Goal: Task Accomplishment & Management: Manage account settings

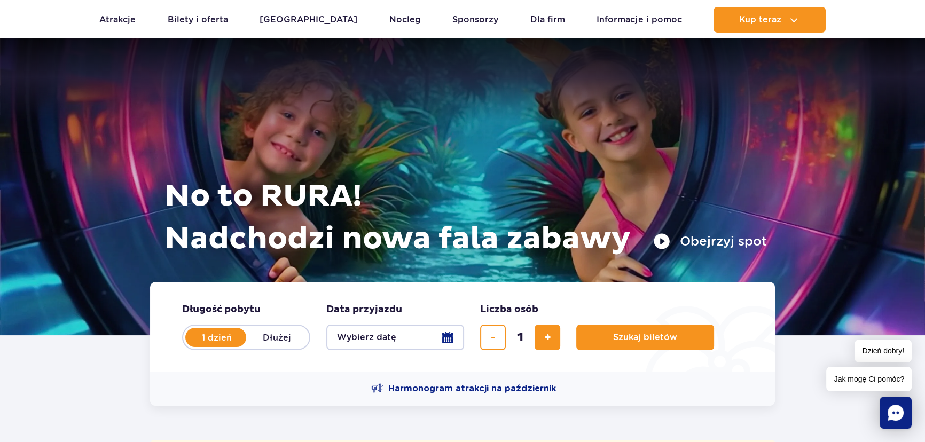
scroll to position [291, 0]
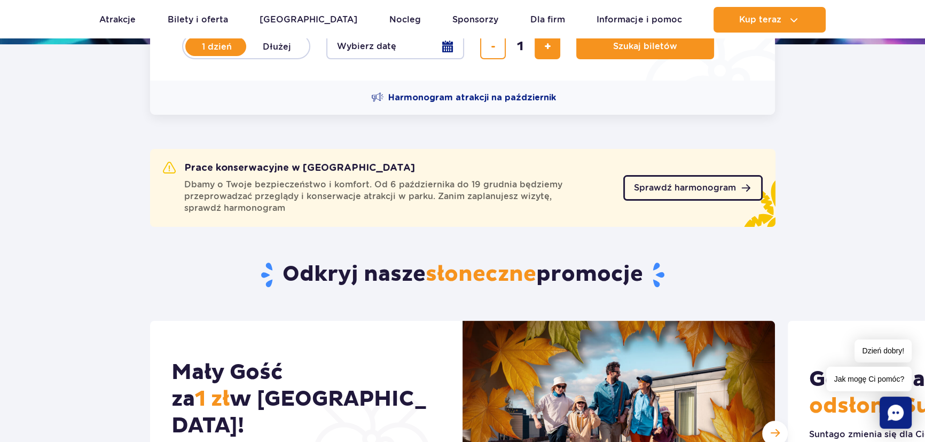
click at [683, 184] on span "Sprawdź harmonogram" at bounding box center [685, 188] width 102 height 9
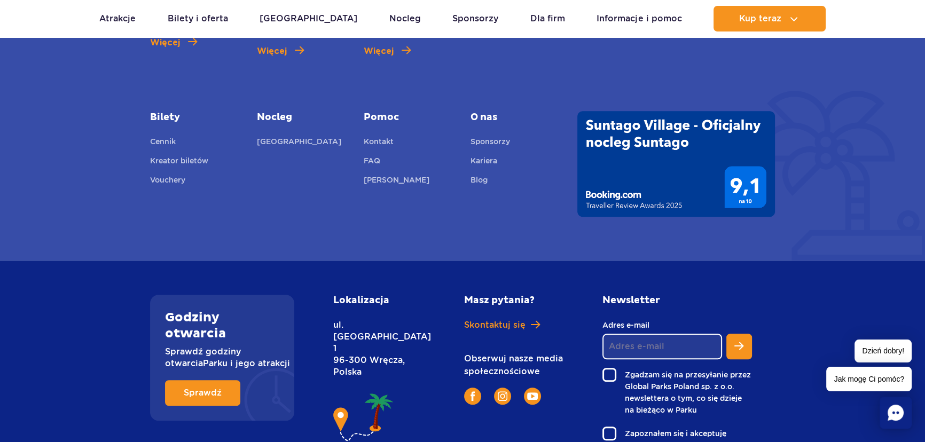
scroll to position [1065, 0]
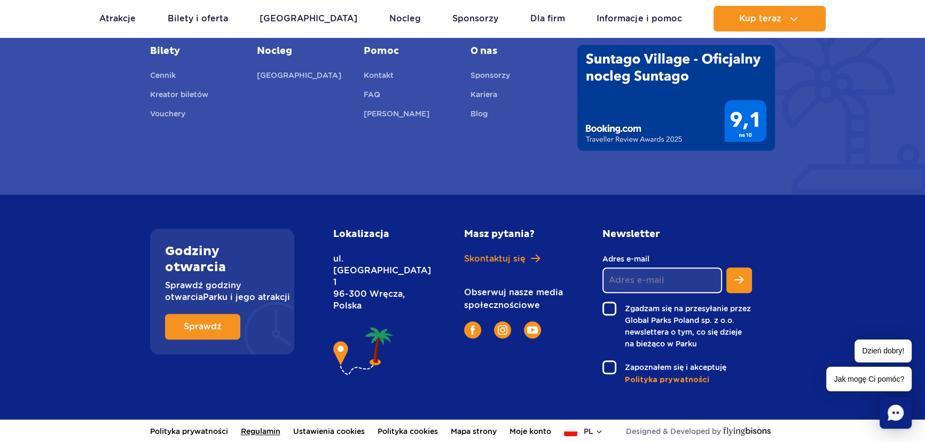
click at [258, 433] on link "Regulamin" at bounding box center [261, 431] width 40 height 23
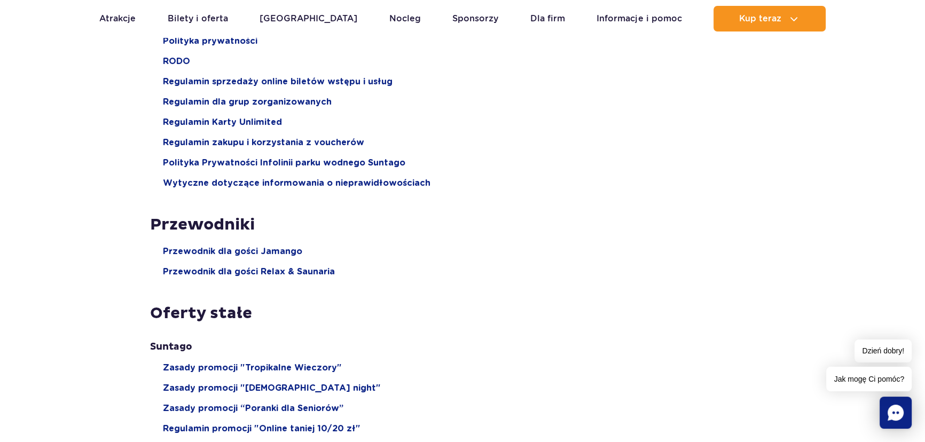
scroll to position [145, 0]
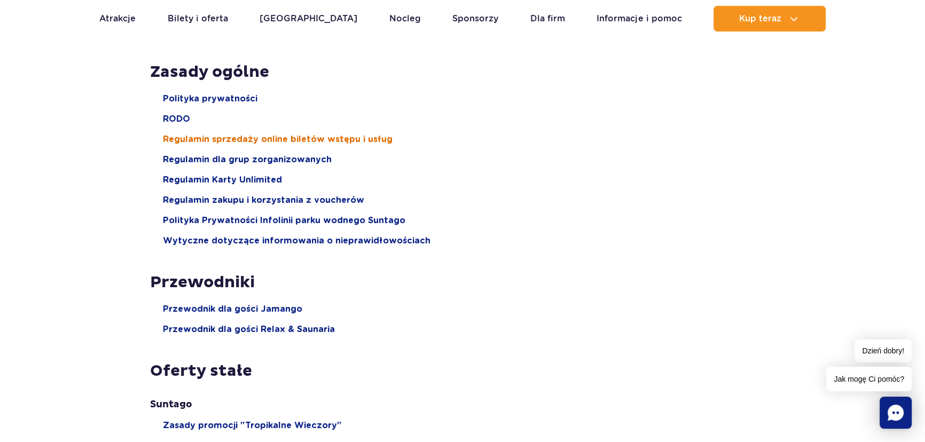
click at [264, 142] on span "Regulamin sprzedaży online biletów wstępu i usług" at bounding box center [278, 139] width 230 height 12
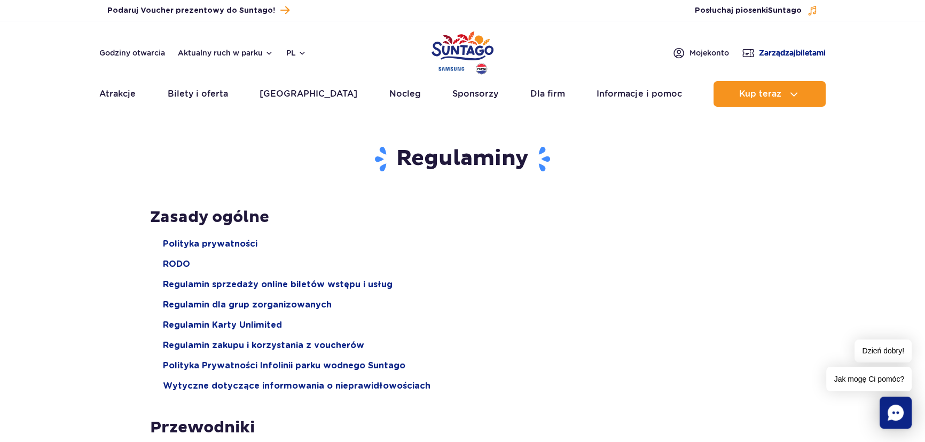
click at [762, 49] on span "Zarządzaj biletami" at bounding box center [792, 53] width 67 height 11
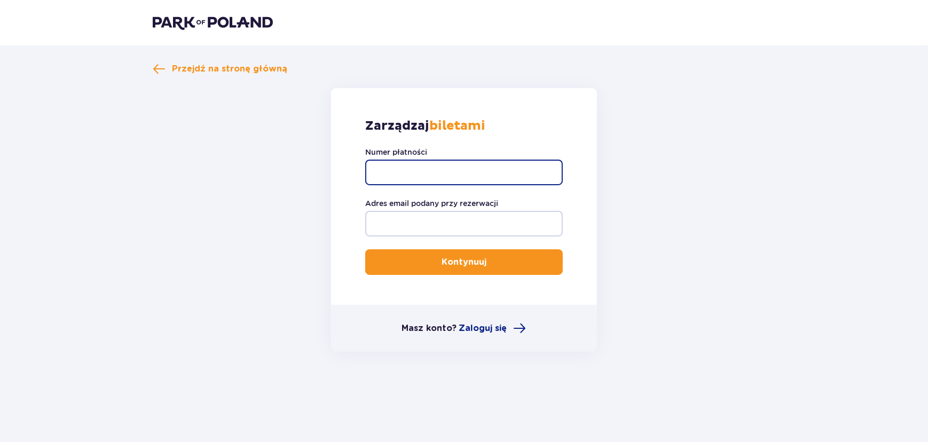
click at [408, 169] on input "Numer płatności" at bounding box center [464, 173] width 198 height 26
paste input "TR-VRC-FJSR7AX"
type input "TR-VRC-FJSR7AX"
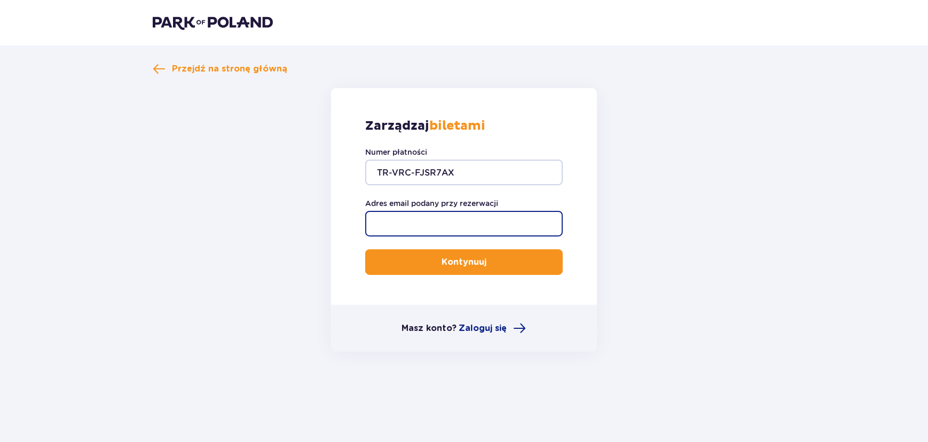
drag, startPoint x: 404, startPoint y: 225, endPoint x: 409, endPoint y: 214, distance: 11.9
click at [404, 225] on input "Adres email podany przy rezerwacji" at bounding box center [464, 224] width 198 height 26
click at [444, 227] on input "Adres email podany przy rezerwacji" at bounding box center [464, 224] width 198 height 26
paste input "paula99977@wp.pl"
type input "paula99977@wp.pl"
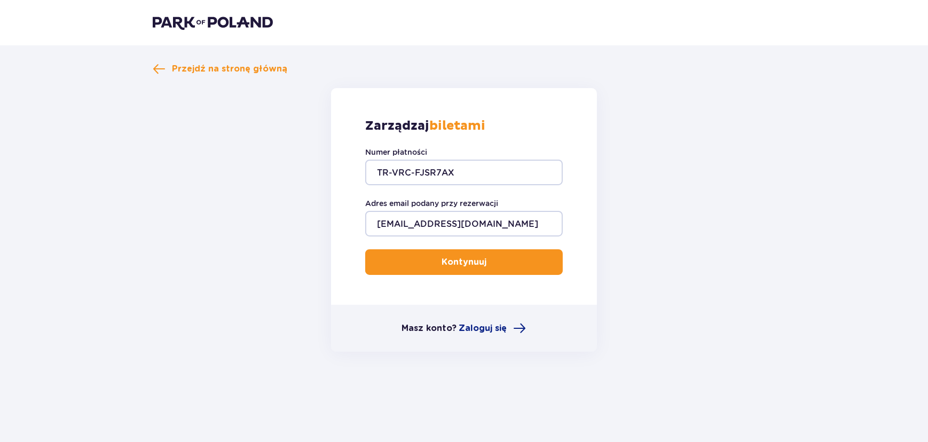
click at [474, 264] on p "Kontynuuj" at bounding box center [464, 262] width 45 height 12
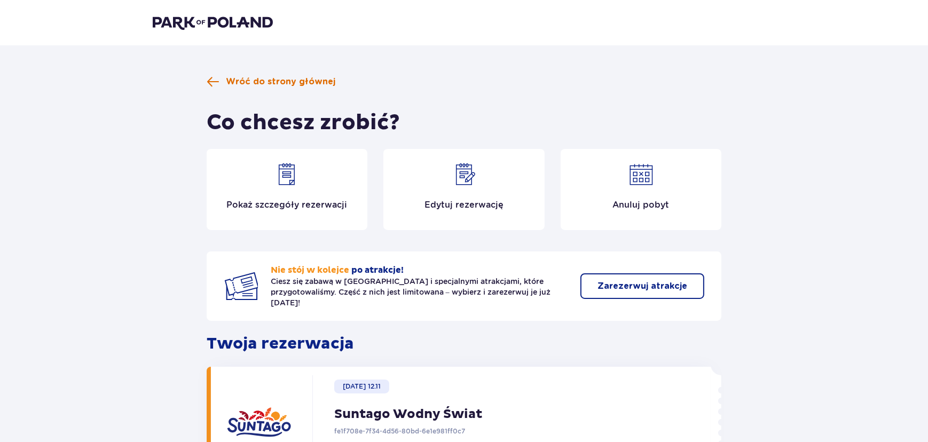
drag, startPoint x: 276, startPoint y: 82, endPoint x: 270, endPoint y: 76, distance: 7.9
click at [276, 82] on span "Wróć do strony głównej" at bounding box center [280, 82] width 109 height 12
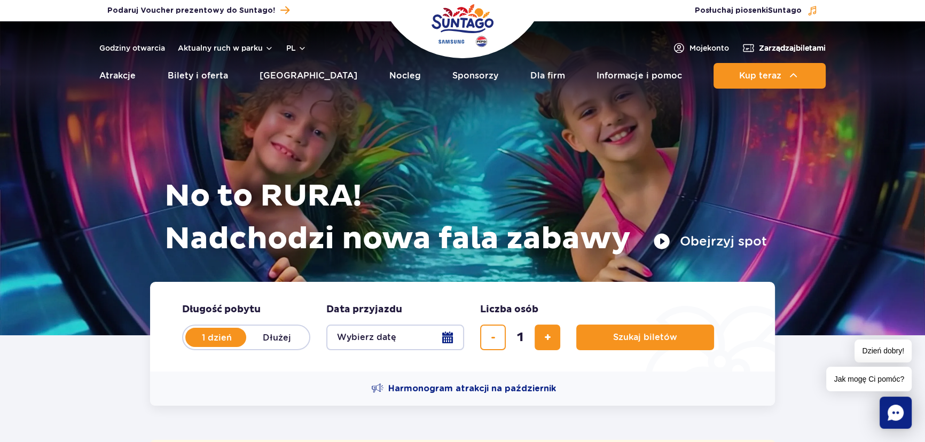
click at [785, 53] on span "Zarządzaj biletami" at bounding box center [792, 48] width 67 height 11
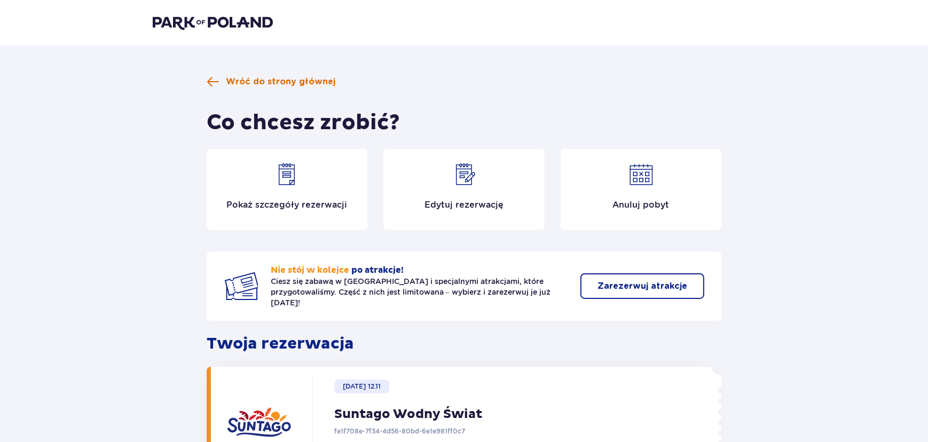
click at [261, 78] on span "Wróć do strony głównej" at bounding box center [280, 82] width 109 height 12
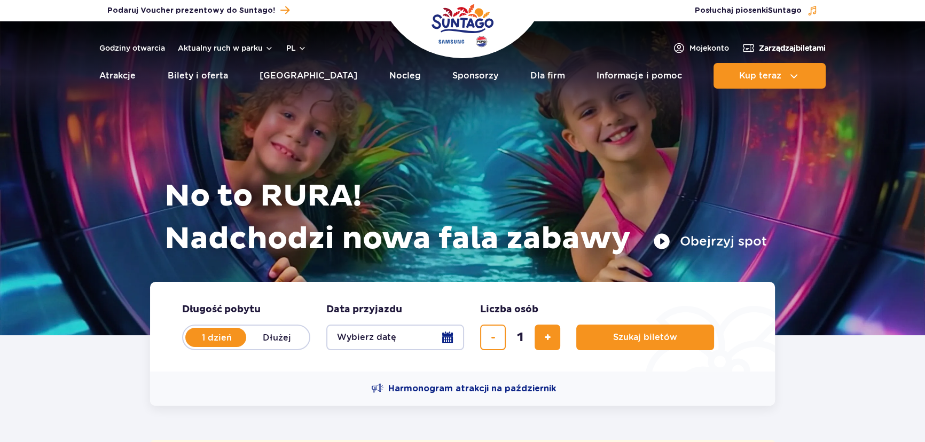
click at [775, 43] on span "Zarządzaj biletami" at bounding box center [792, 48] width 67 height 11
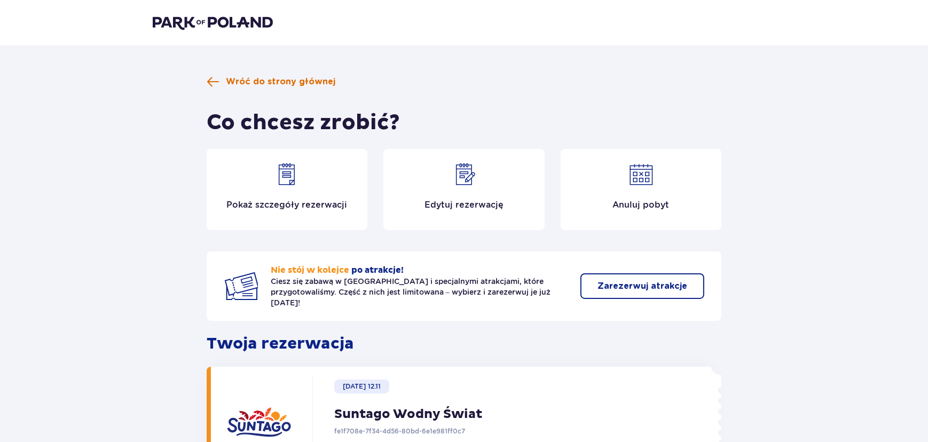
click at [272, 78] on span "Wróć do strony głównej" at bounding box center [280, 82] width 109 height 12
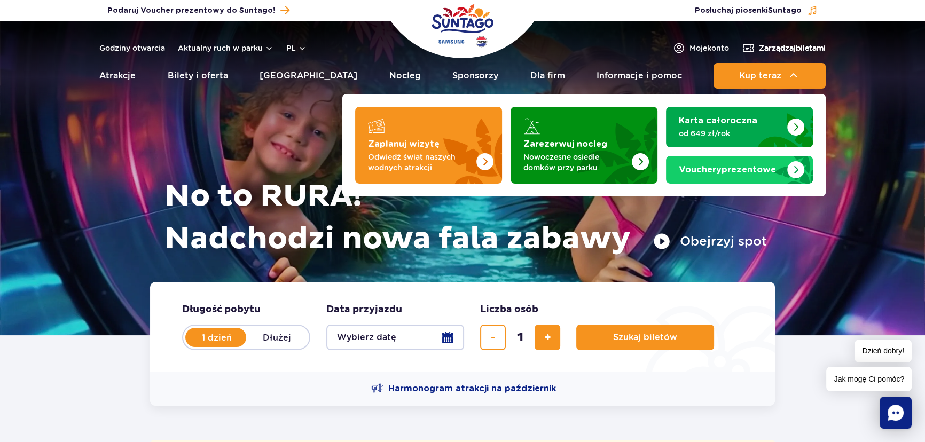
click at [783, 52] on span "Zarządzaj biletami" at bounding box center [792, 48] width 67 height 11
